Goal: Communication & Community: Answer question/provide support

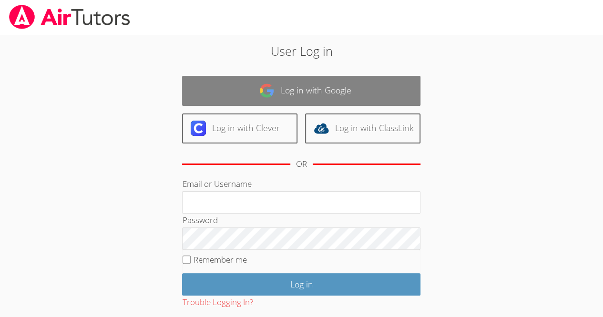
drag, startPoint x: 311, startPoint y: 91, endPoint x: 280, endPoint y: 84, distance: 31.7
click at [280, 84] on link "Log in with Google" at bounding box center [301, 91] width 238 height 30
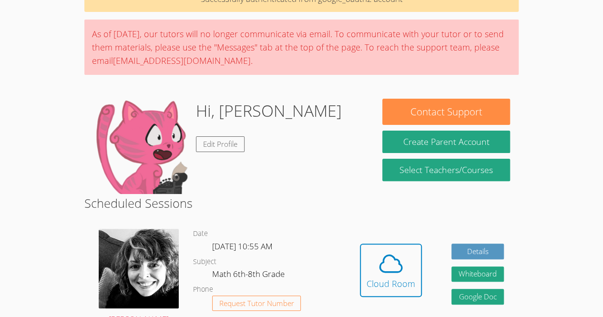
scroll to position [56, 0]
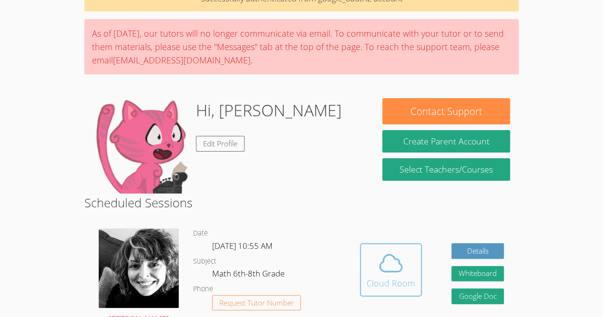
click at [369, 255] on span at bounding box center [390, 263] width 49 height 27
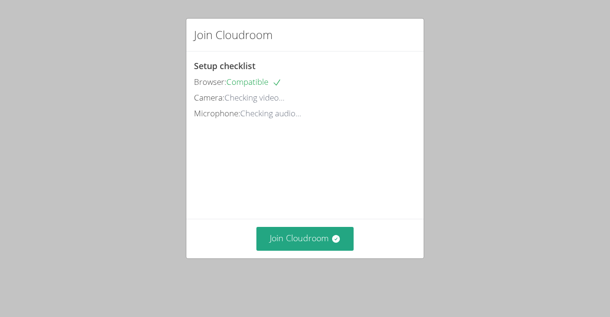
click at [277, 258] on div "Join Cloudroom" at bounding box center [304, 238] width 237 height 39
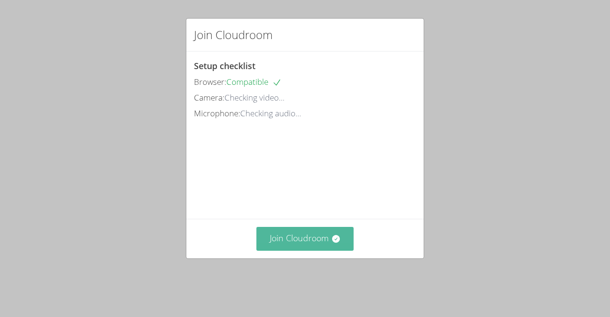
click at [290, 250] on button "Join Cloudroom" at bounding box center [305, 238] width 98 height 23
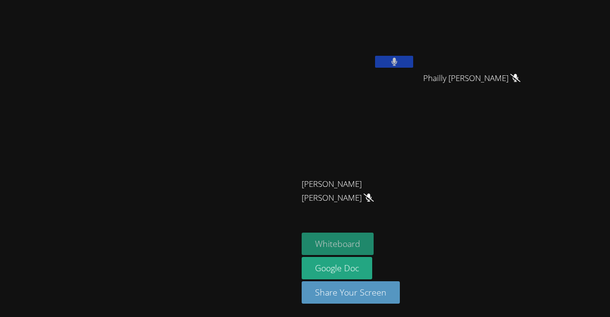
click at [374, 237] on button "Whiteboard" at bounding box center [338, 244] width 72 height 22
click at [413, 61] on button at bounding box center [394, 62] width 38 height 12
click at [413, 60] on button at bounding box center [394, 62] width 38 height 12
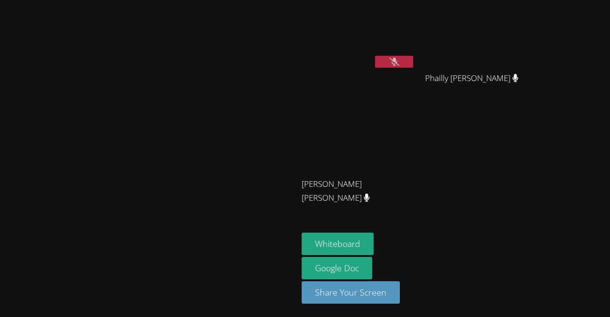
click at [399, 58] on icon at bounding box center [394, 62] width 10 height 8
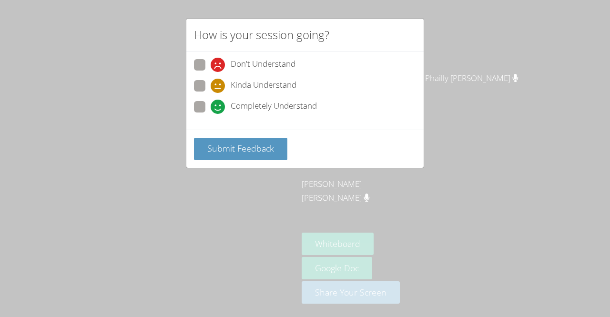
click at [211, 114] on span at bounding box center [211, 114] width 0 height 0
click at [211, 103] on input "Completely Understand" at bounding box center [215, 105] width 8 height 8
radio input "true"
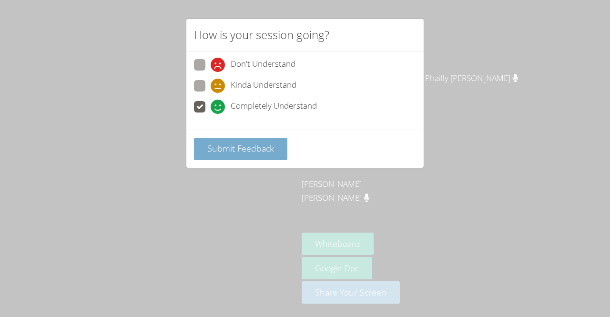
click at [256, 140] on button "Submit Feedback" at bounding box center [240, 149] width 93 height 22
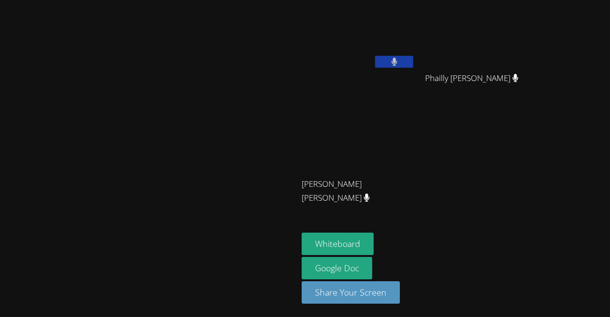
click at [413, 59] on button at bounding box center [394, 62] width 38 height 12
drag, startPoint x: 449, startPoint y: 61, endPoint x: 399, endPoint y: 62, distance: 50.5
click at [397, 62] on icon at bounding box center [394, 62] width 6 height 8
